Goal: Task Accomplishment & Management: Use online tool/utility

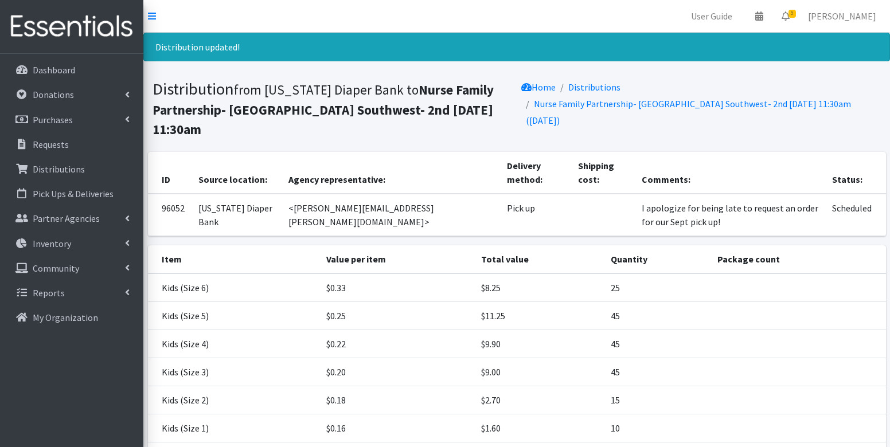
scroll to position [143, 0]
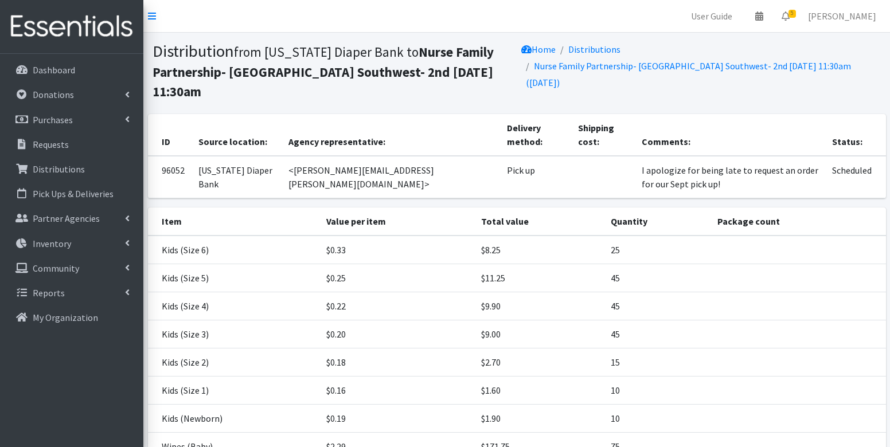
scroll to position [84, 0]
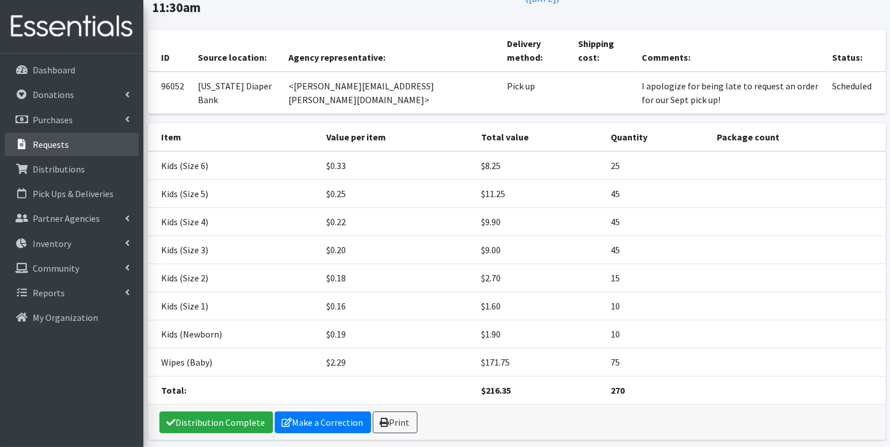
click at [57, 143] on p "Requests" at bounding box center [51, 144] width 36 height 11
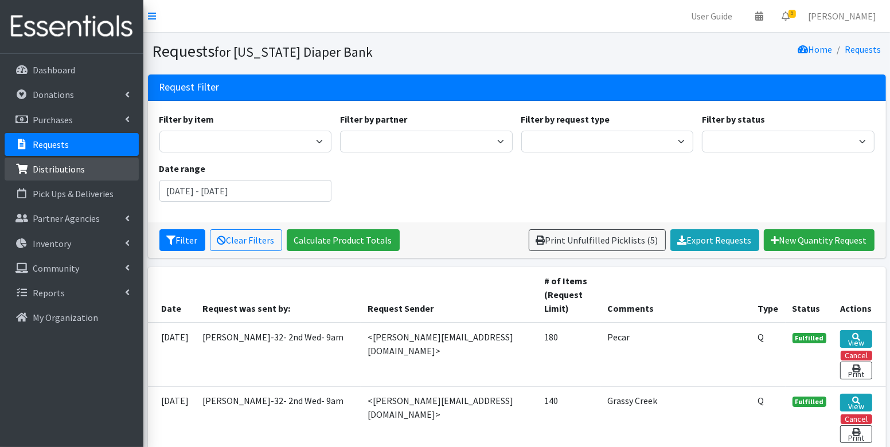
click at [72, 172] on p "Distributions" at bounding box center [59, 168] width 52 height 11
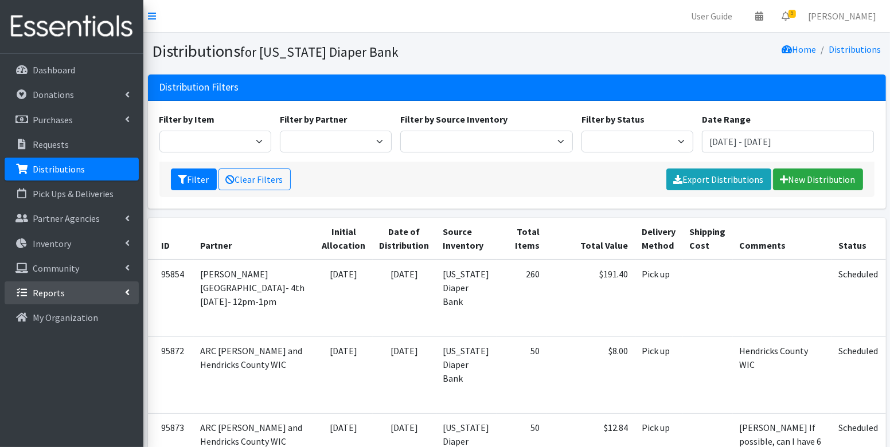
click at [77, 290] on link "Reports" at bounding box center [72, 293] width 134 height 23
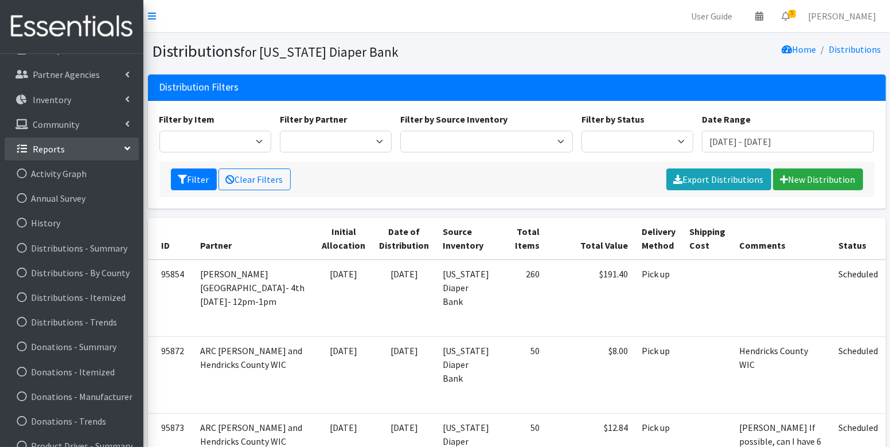
scroll to position [146, 0]
click at [77, 290] on link "Distributions - Itemized" at bounding box center [72, 295] width 134 height 23
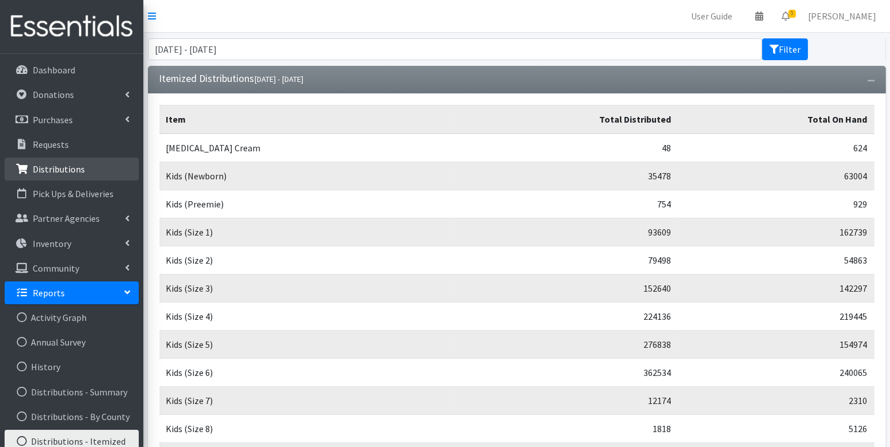
click at [70, 165] on p "Distributions" at bounding box center [59, 168] width 52 height 11
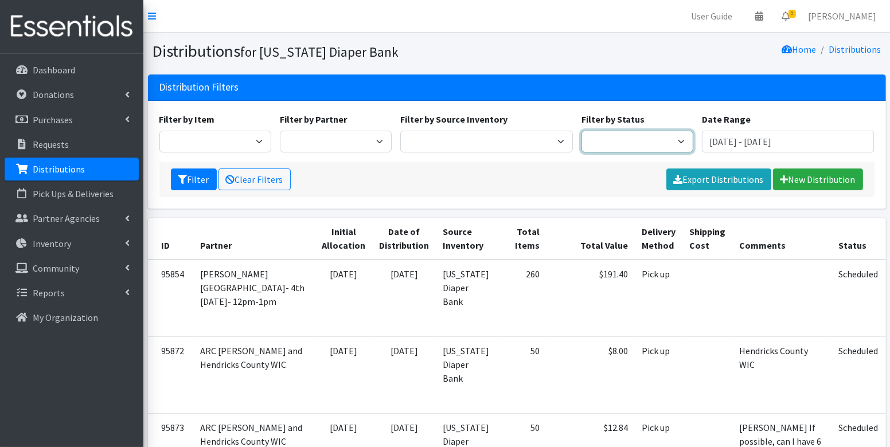
click at [624, 139] on select "Scheduled Complete" at bounding box center [638, 142] width 112 height 22
select select "5"
click at [182, 181] on icon "submit" at bounding box center [182, 179] width 9 height 9
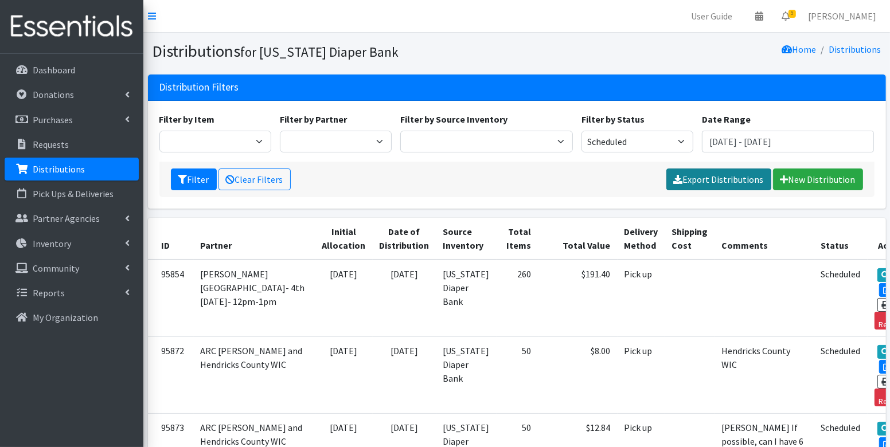
click at [732, 178] on link "Export Distributions" at bounding box center [718, 180] width 105 height 22
